Goal: Task Accomplishment & Management: Use online tool/utility

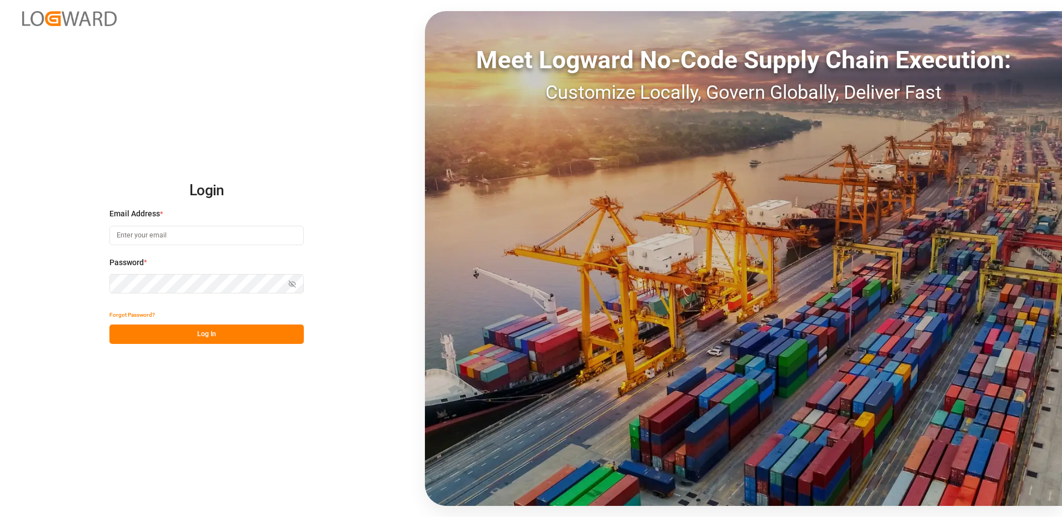
type input "[EMAIL_ADDRESS][DOMAIN_NAME]"
click at [193, 341] on button "Log In" at bounding box center [206, 334] width 194 height 19
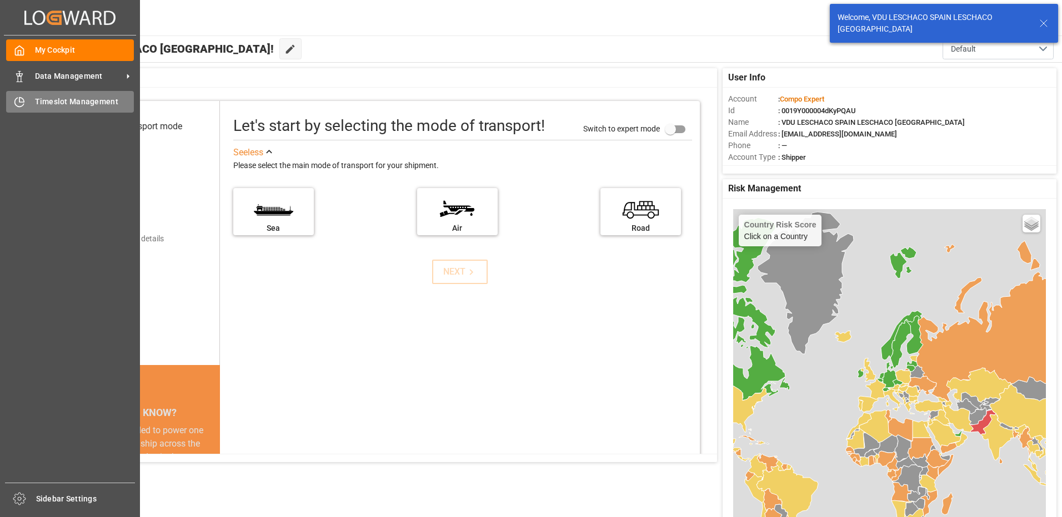
click at [25, 104] on div "Timeslot Management Timeslot Management" at bounding box center [70, 102] width 128 height 22
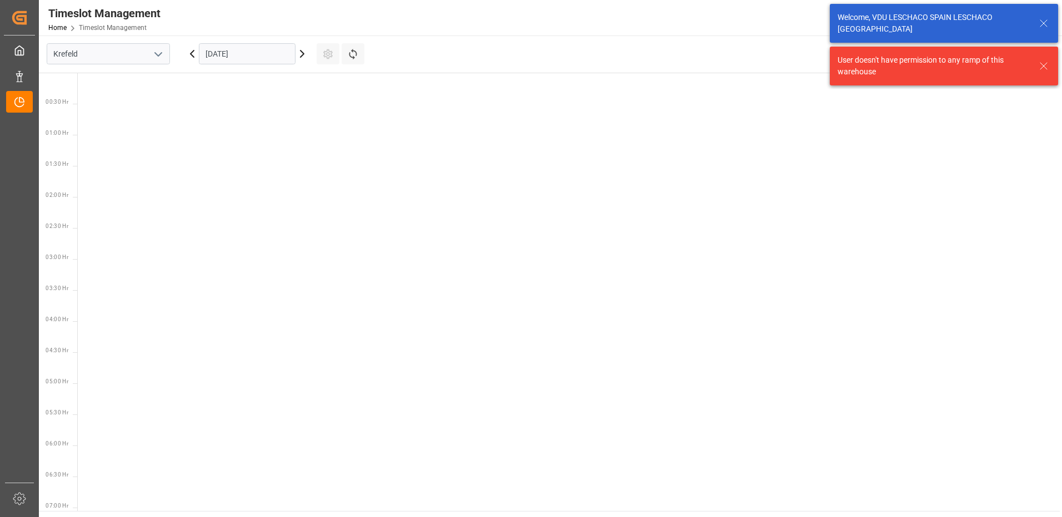
scroll to position [514, 0]
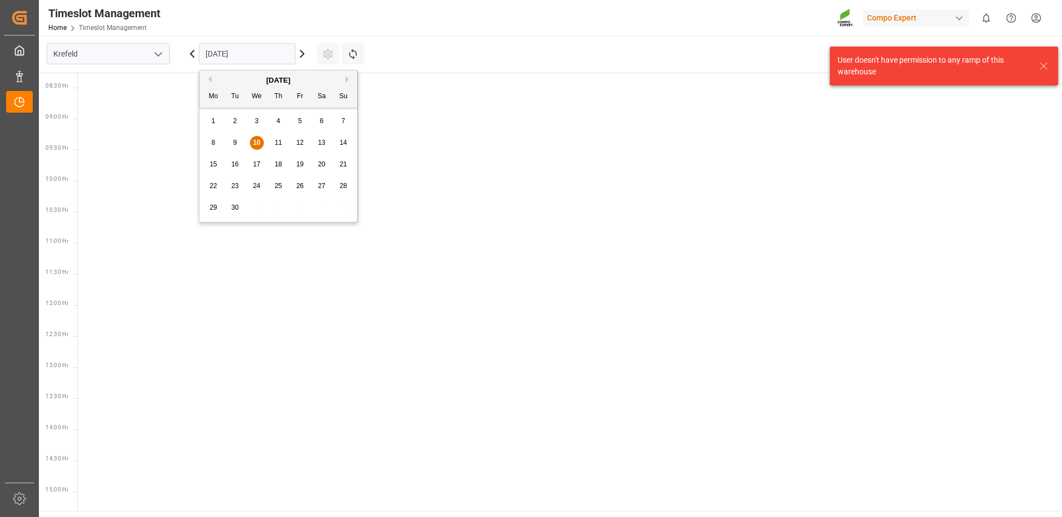
click at [225, 52] on input "[DATE]" at bounding box center [247, 53] width 97 height 21
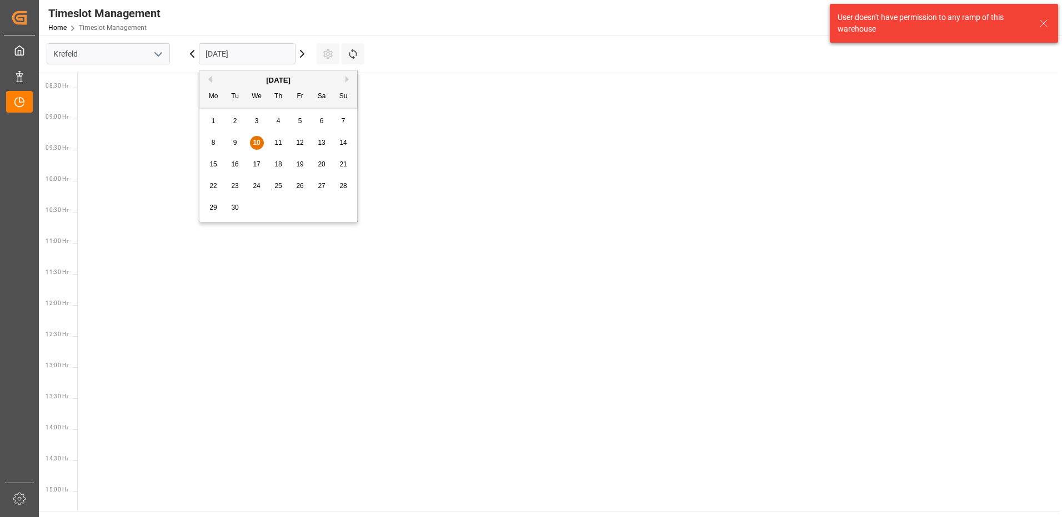
click at [151, 56] on button "open menu" at bounding box center [157, 54] width 17 height 17
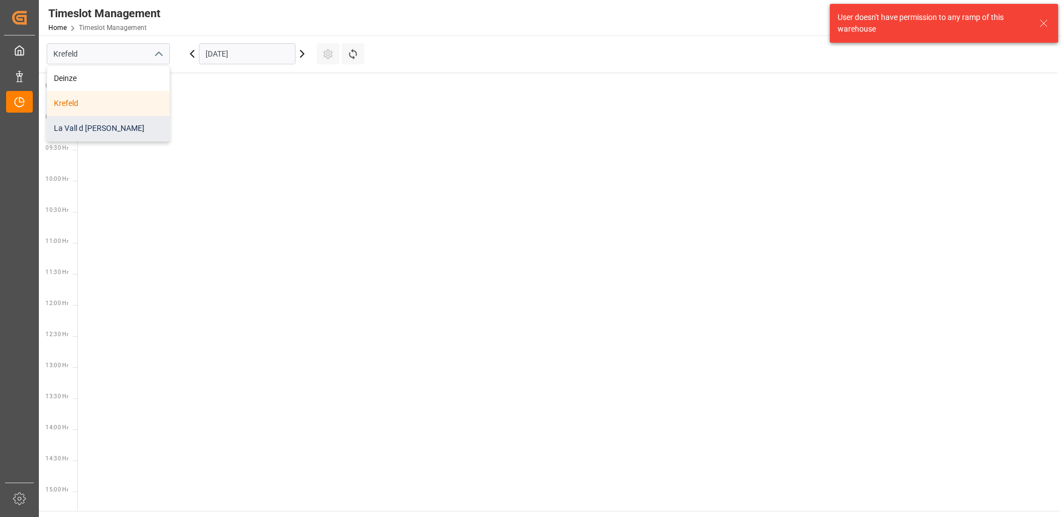
click at [113, 130] on div "La Vall d [PERSON_NAME]" at bounding box center [108, 128] width 122 height 25
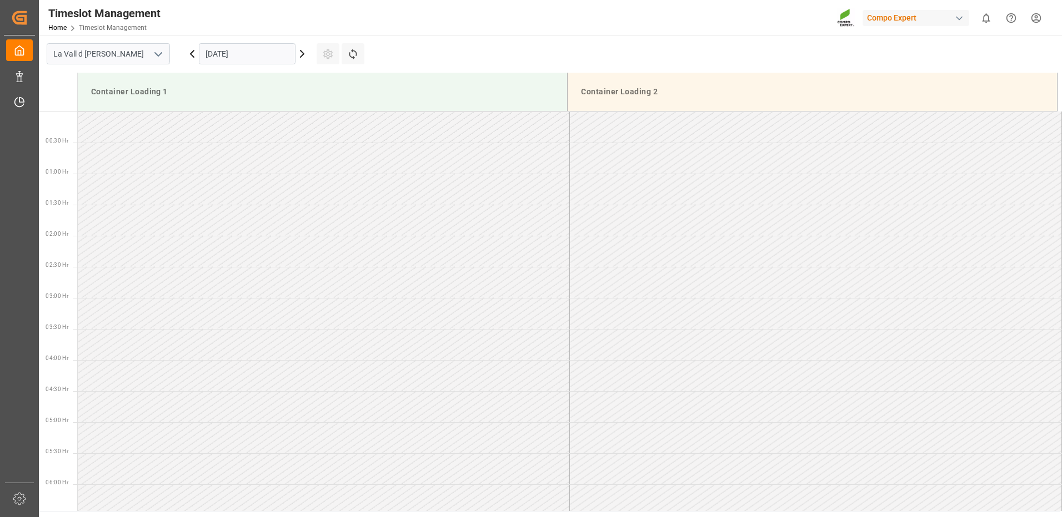
scroll to position [552, 0]
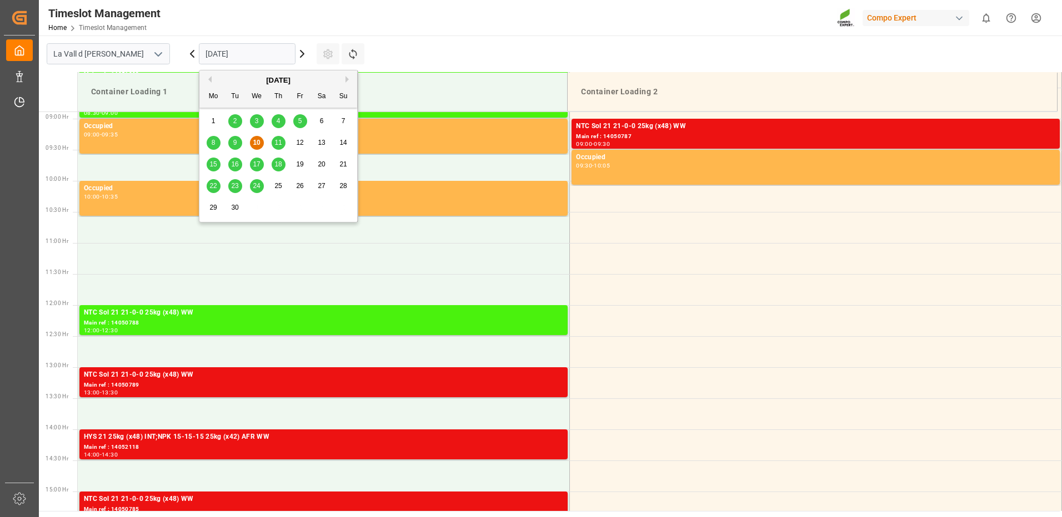
click at [268, 56] on input "[DATE]" at bounding box center [247, 53] width 97 height 21
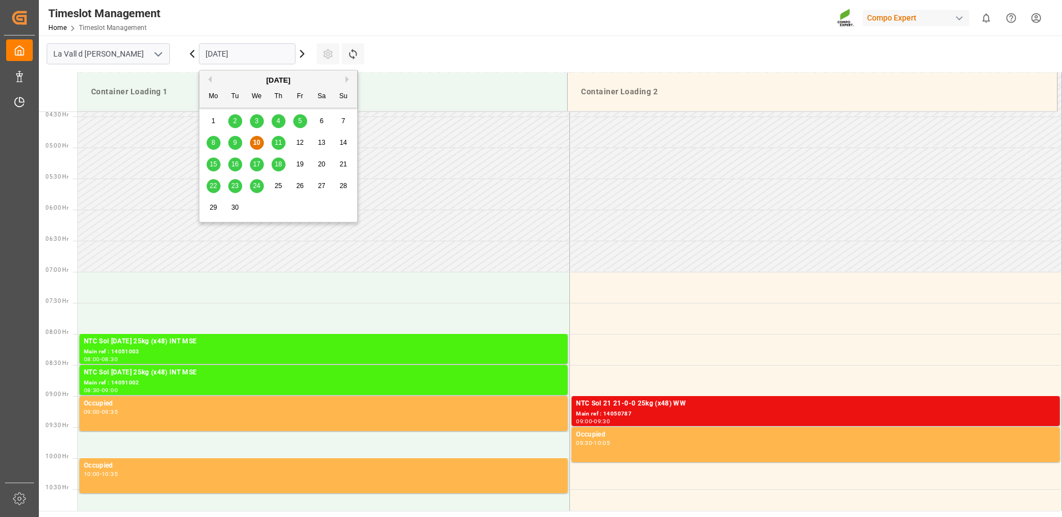
scroll to position [386, 0]
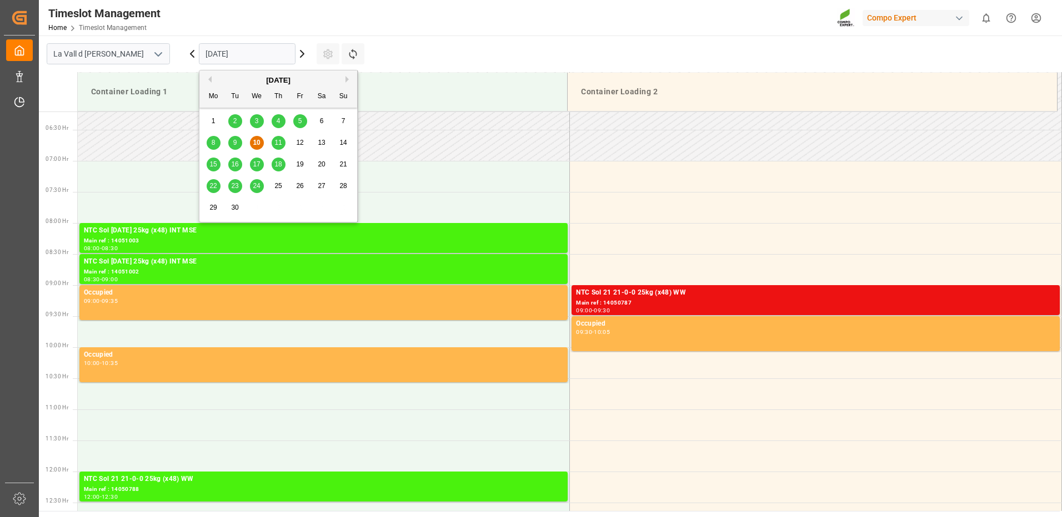
click at [282, 142] on span "11" at bounding box center [277, 143] width 7 height 8
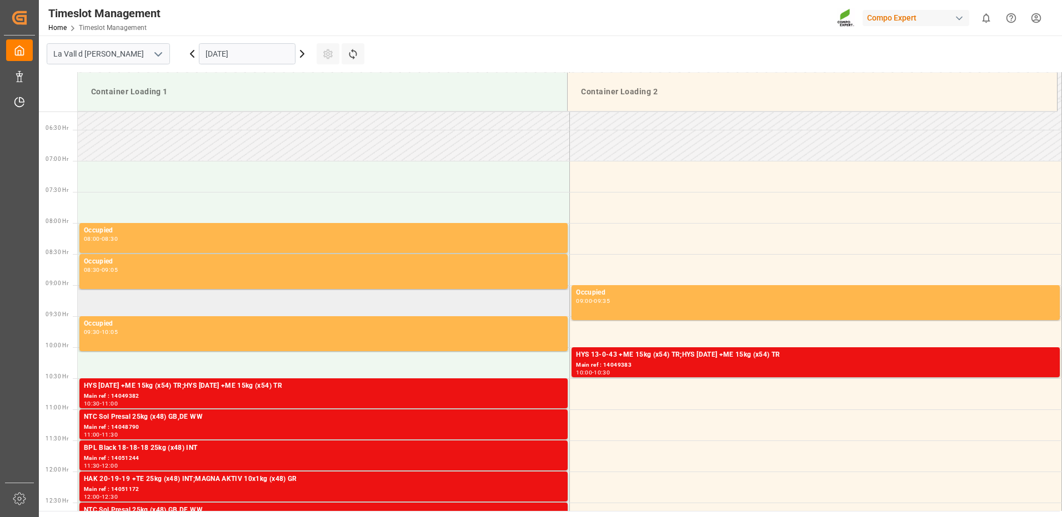
click at [111, 299] on td at bounding box center [324, 300] width 492 height 31
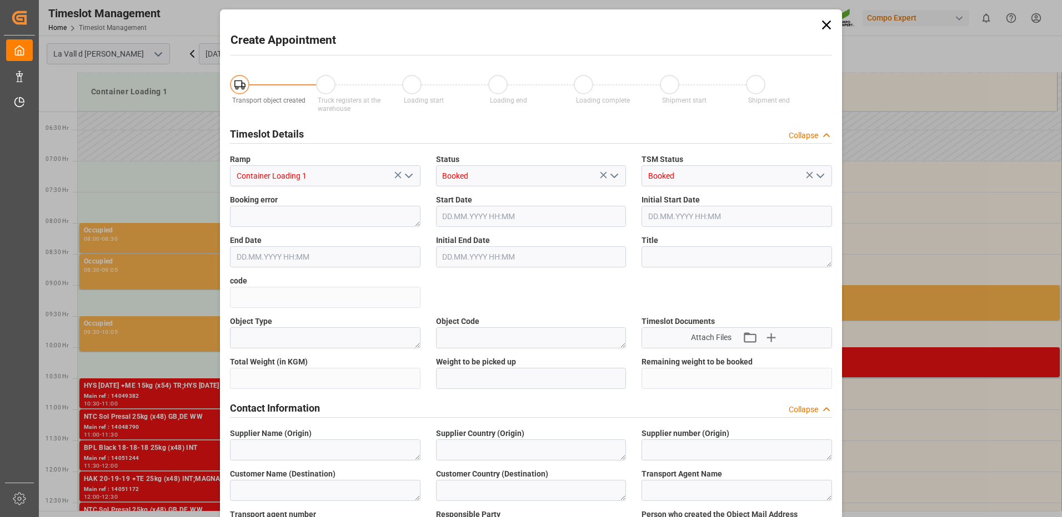
type input "[DATE] 09:00"
type input "[DATE] 09:30"
click at [823, 24] on icon at bounding box center [826, 25] width 16 height 16
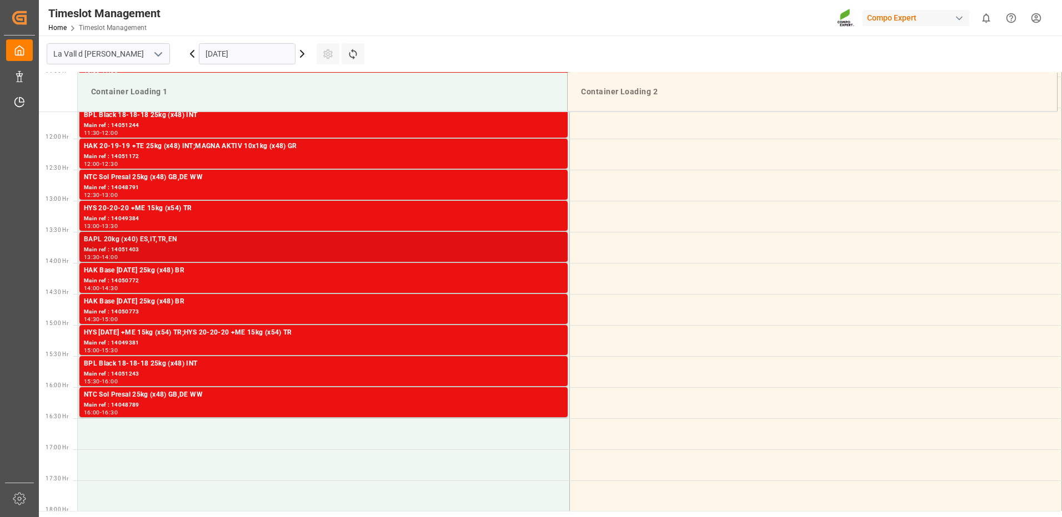
scroll to position [886, 0]
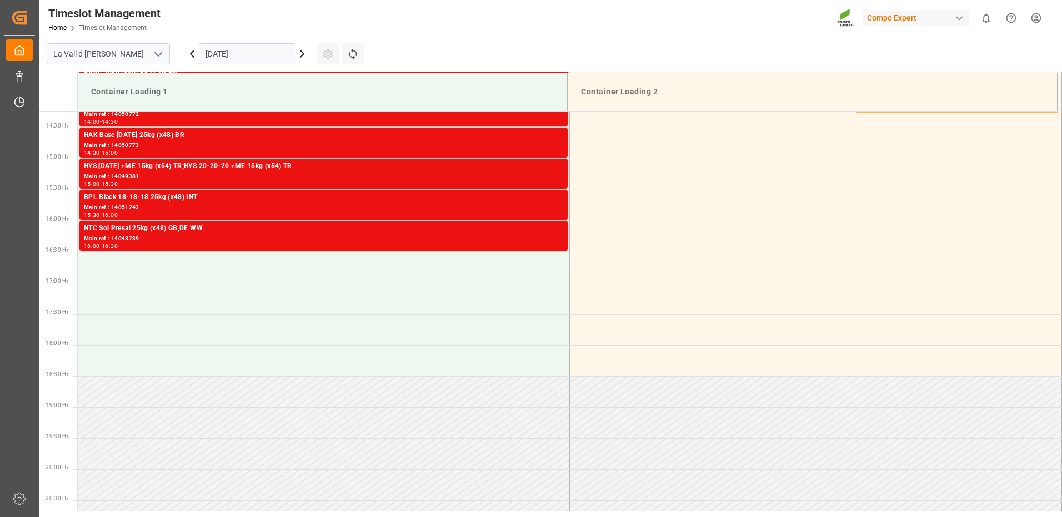
click at [277, 56] on input "[DATE]" at bounding box center [247, 53] width 97 height 21
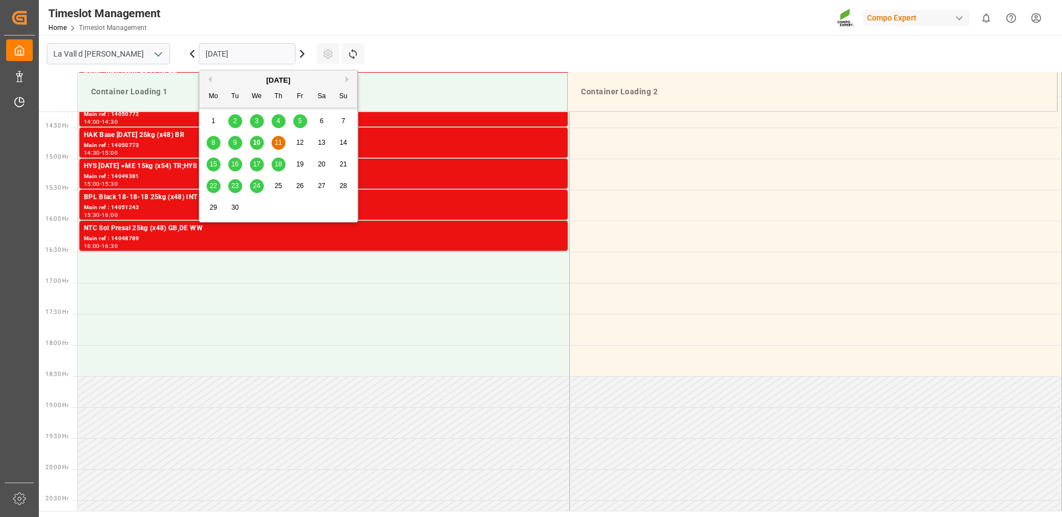
click at [300, 145] on span "12" at bounding box center [299, 143] width 7 height 8
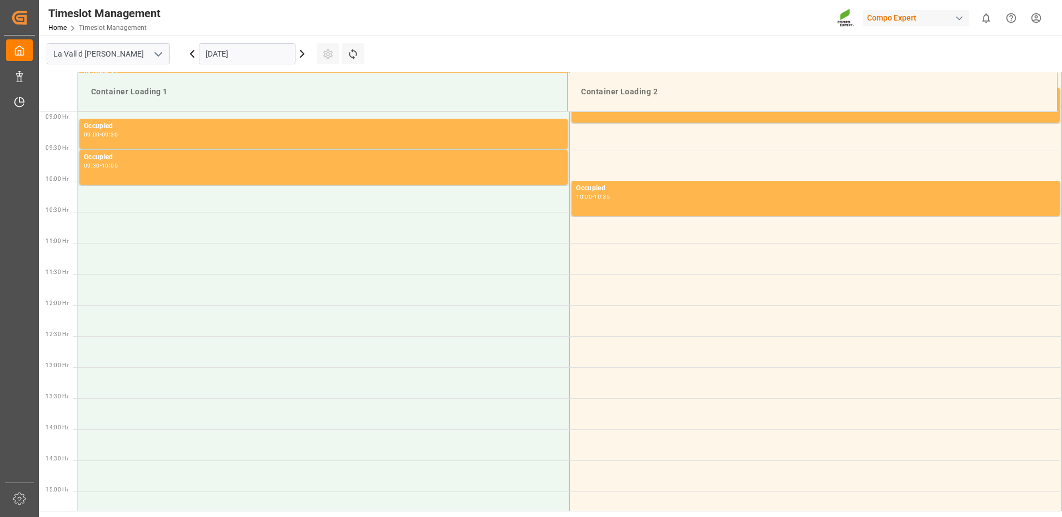
scroll to position [275, 0]
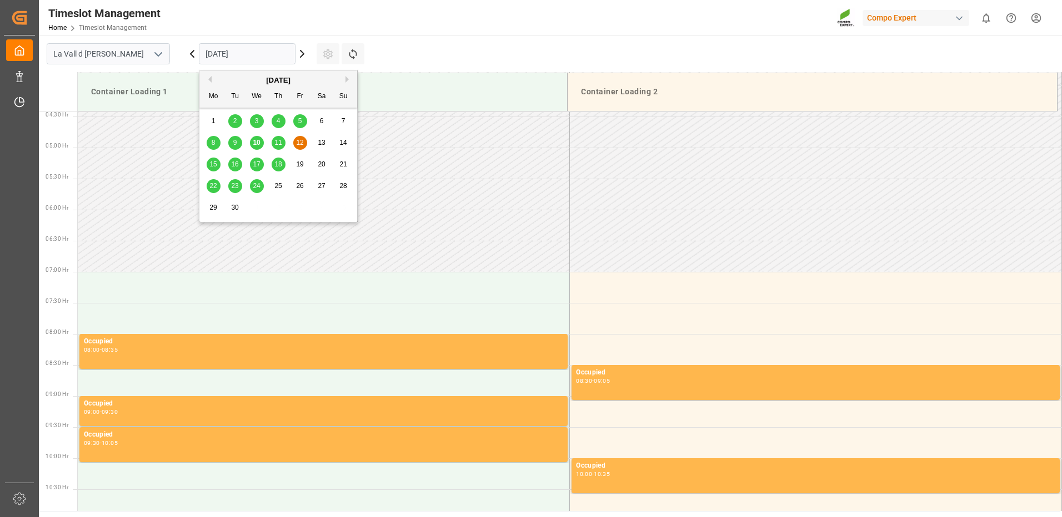
click at [228, 56] on input "[DATE]" at bounding box center [247, 53] width 97 height 21
click at [282, 139] on div "11" at bounding box center [279, 143] width 14 height 13
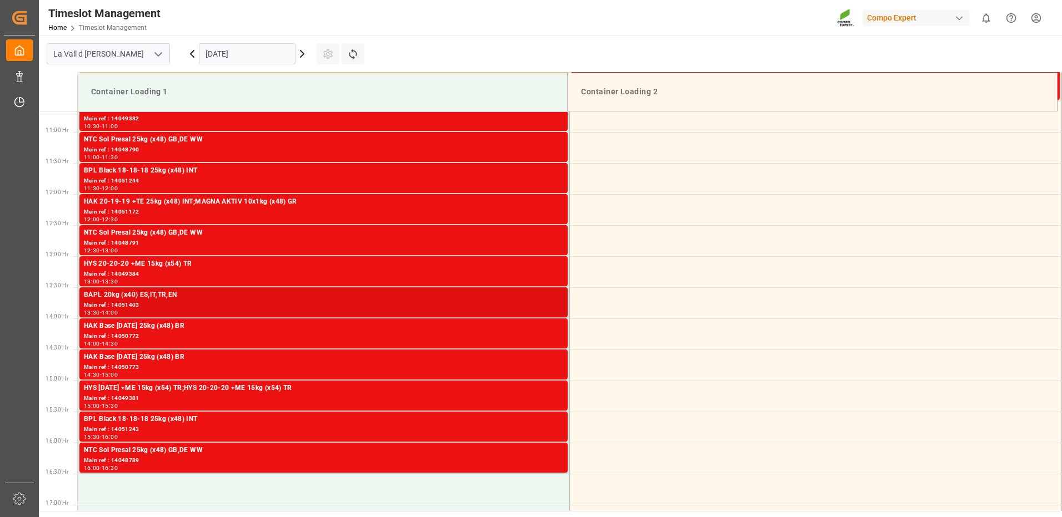
scroll to position [775, 0]
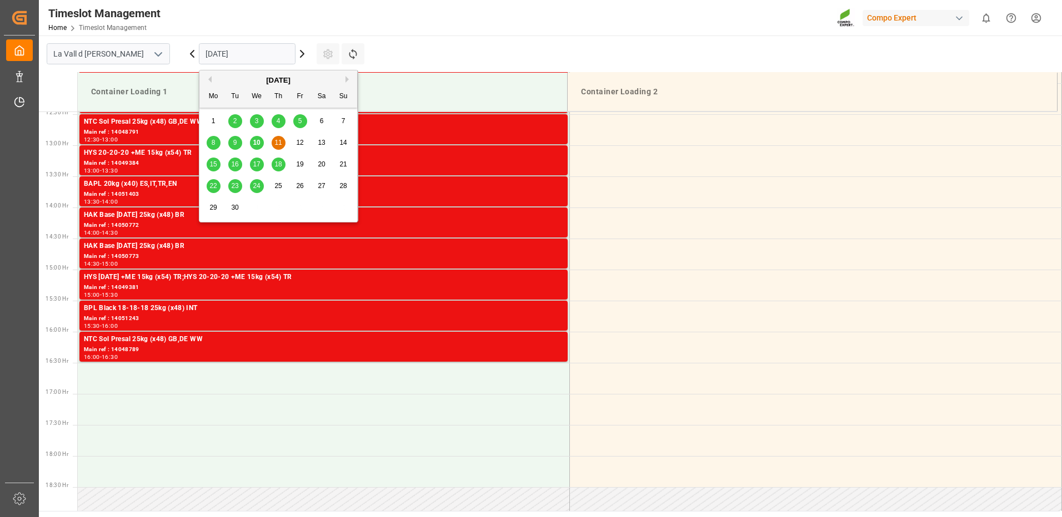
click at [278, 58] on input "[DATE]" at bounding box center [247, 53] width 97 height 21
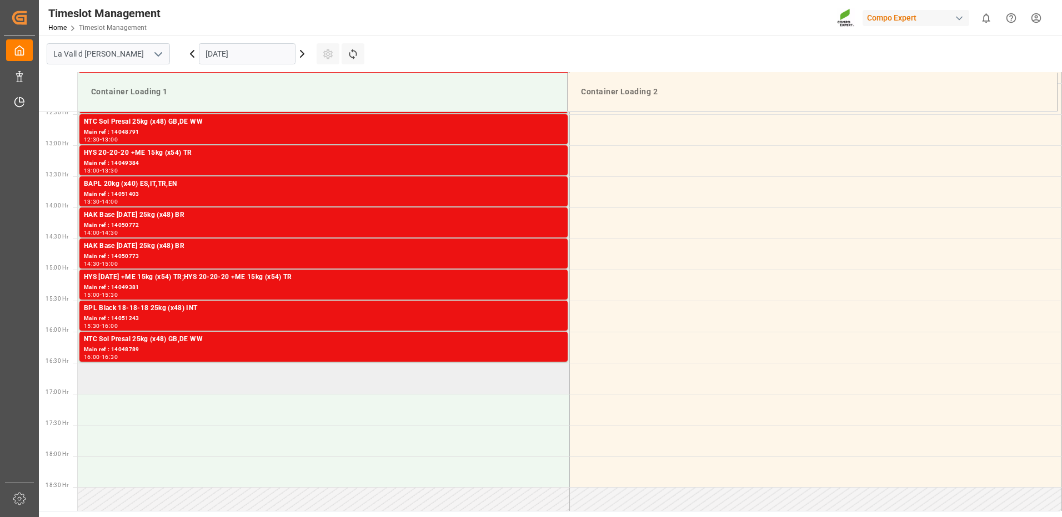
click at [241, 388] on td at bounding box center [324, 378] width 492 height 31
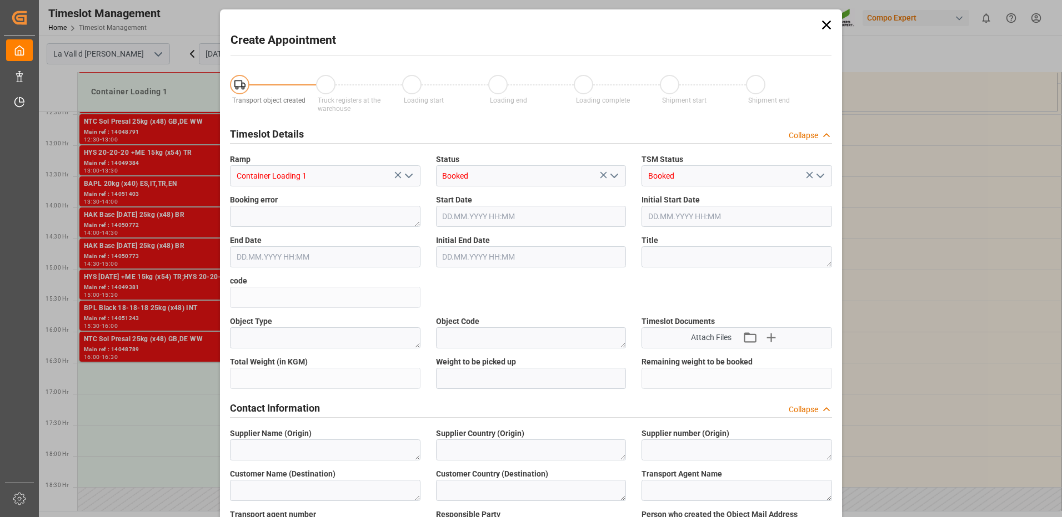
type input "[DATE] 16:30"
type input "[DATE] 17:00"
drag, startPoint x: 827, startPoint y: 26, endPoint x: 869, endPoint y: 38, distance: 43.9
click at [827, 26] on icon at bounding box center [826, 25] width 16 height 16
